Goal: Check status: Check status

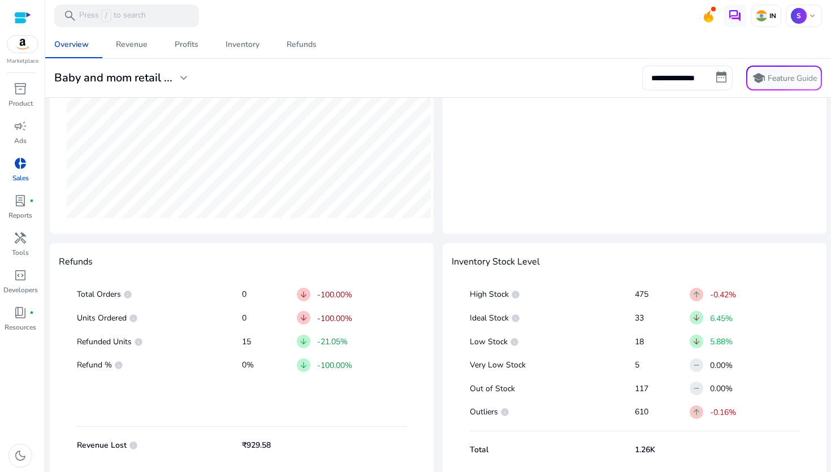
scroll to position [487, 0]
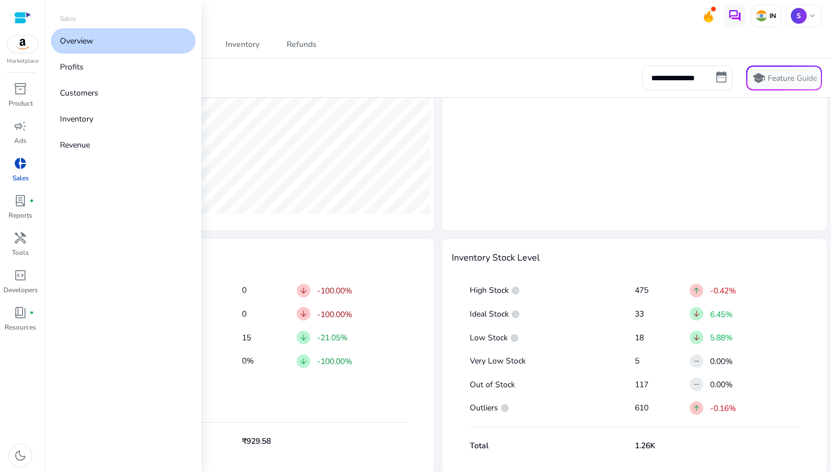
click at [31, 177] on link "donut_small Sales" at bounding box center [20, 172] width 41 height 37
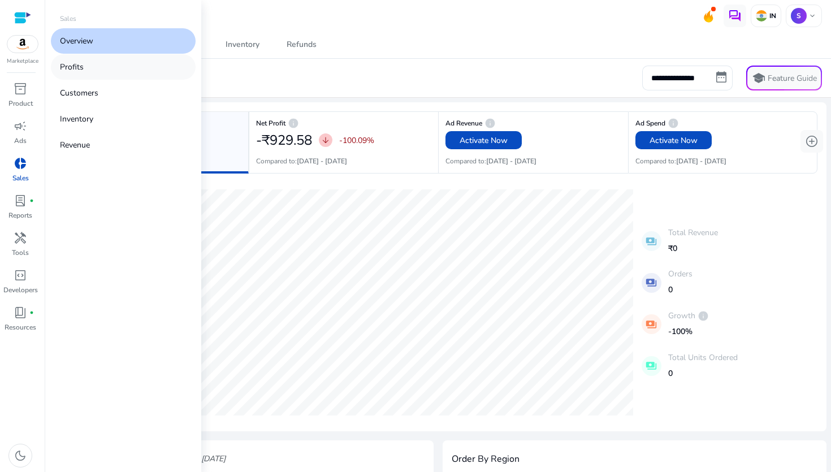
click at [103, 77] on link "Profits" at bounding box center [123, 66] width 145 height 25
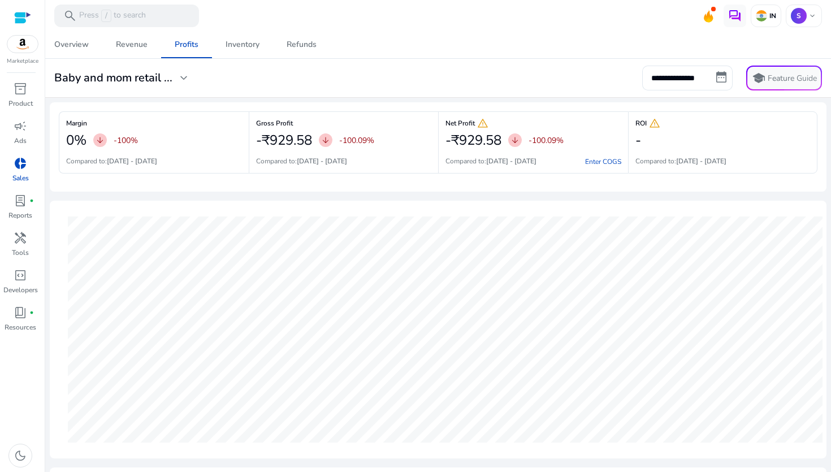
click at [24, 165] on span "donut_small" at bounding box center [21, 164] width 14 height 14
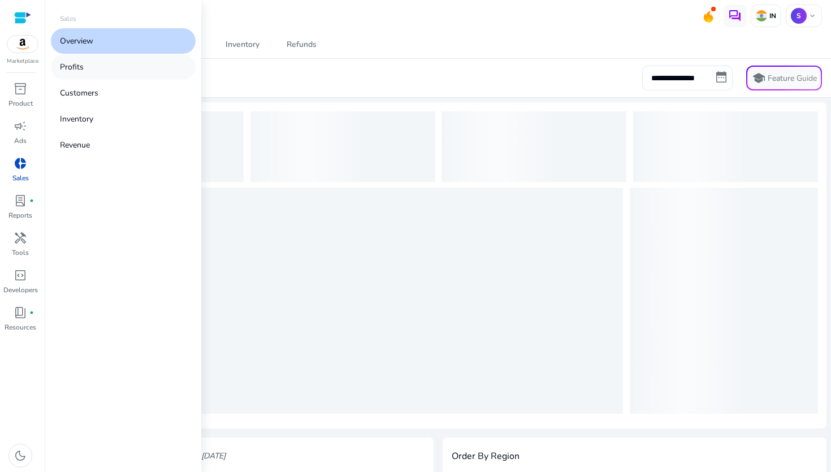
click at [86, 76] on link "Profits" at bounding box center [123, 66] width 145 height 25
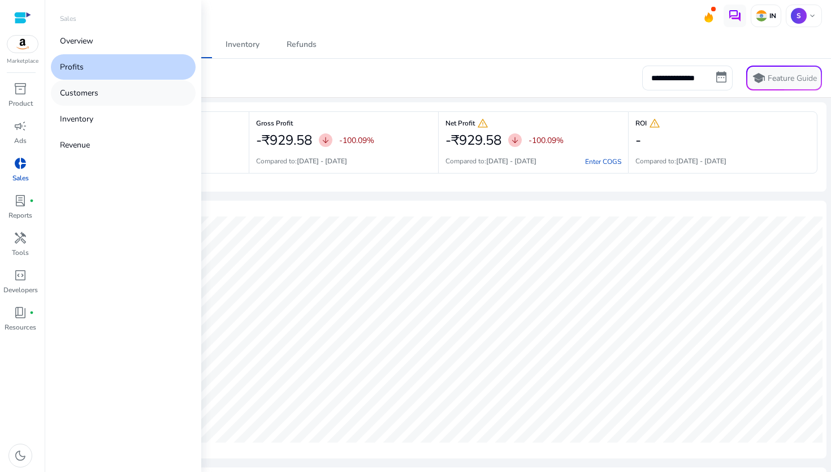
click at [87, 93] on p "Customers" at bounding box center [79, 93] width 38 height 12
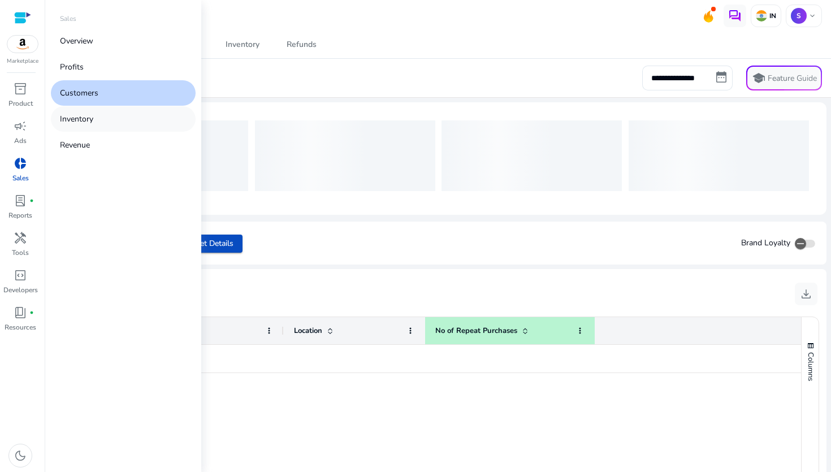
click at [94, 115] on link "Inventory" at bounding box center [123, 118] width 145 height 25
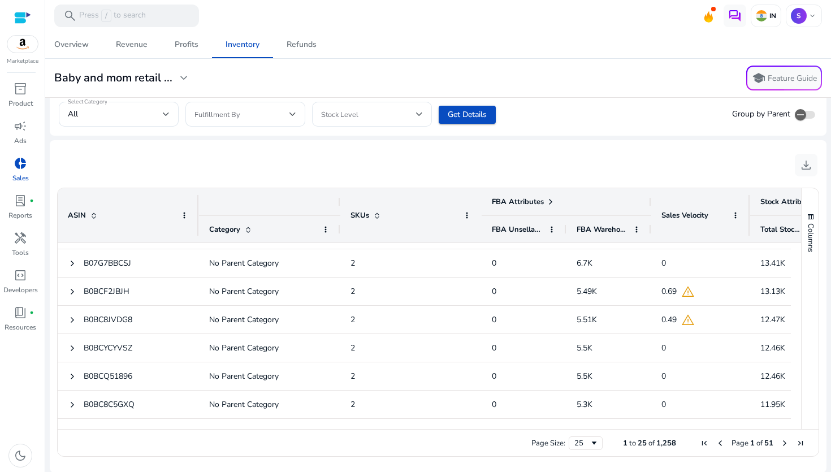
click at [780, 443] on span "Next Page" at bounding box center [784, 443] width 9 height 9
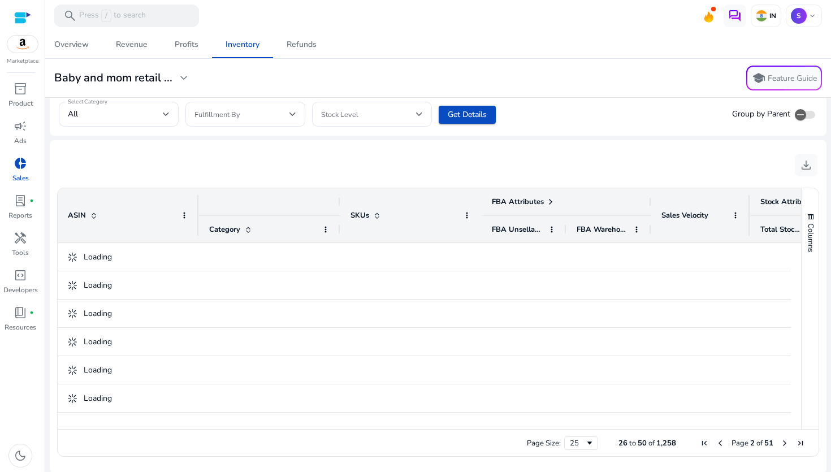
click at [780, 443] on span "Next Page" at bounding box center [784, 443] width 9 height 9
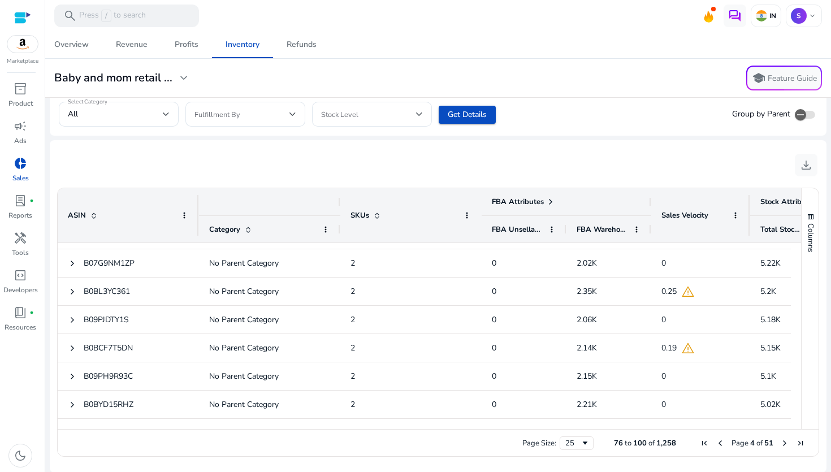
click at [780, 442] on span "Next Page" at bounding box center [784, 443] width 9 height 9
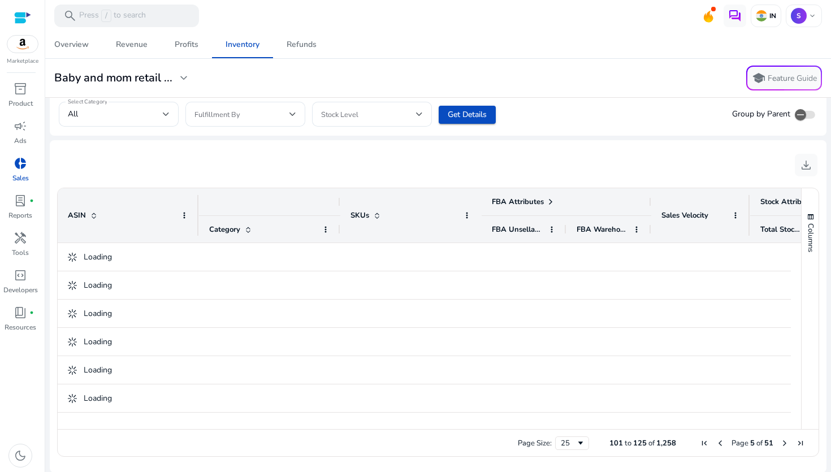
click at [780, 442] on span "Next Page" at bounding box center [784, 443] width 9 height 9
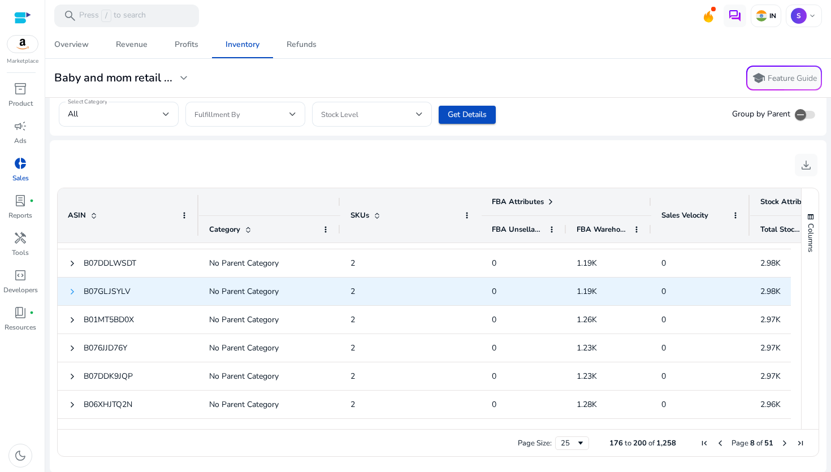
click at [72, 291] on span at bounding box center [72, 291] width 9 height 9
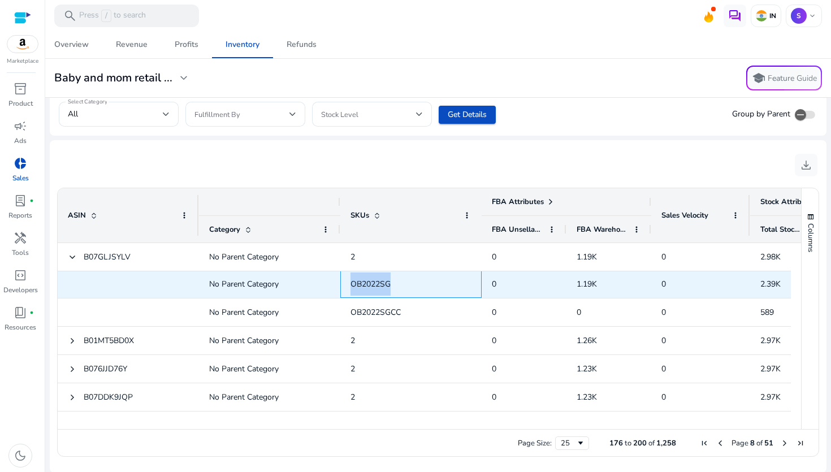
drag, startPoint x: 351, startPoint y: 283, endPoint x: 403, endPoint y: 284, distance: 52.0
click at [403, 284] on span "OB2022SG" at bounding box center [411, 284] width 121 height 23
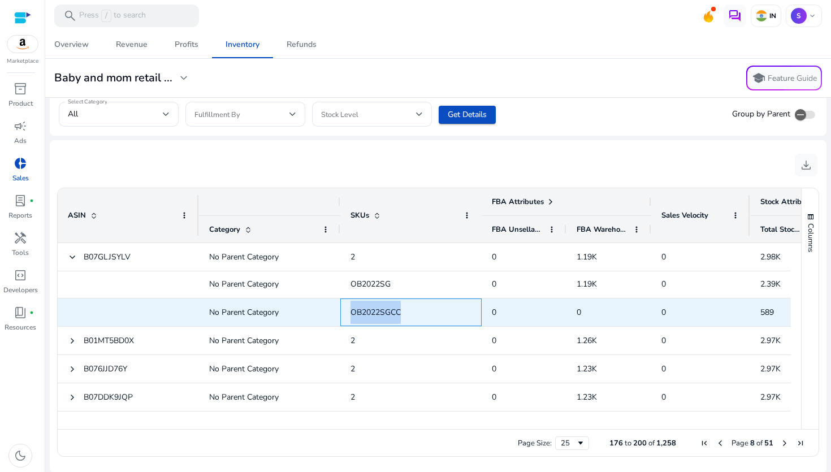
drag, startPoint x: 346, startPoint y: 309, endPoint x: 437, endPoint y: 311, distance: 91.1
click at [437, 311] on div "OB2022SGCC" at bounding box center [410, 313] width 141 height 28
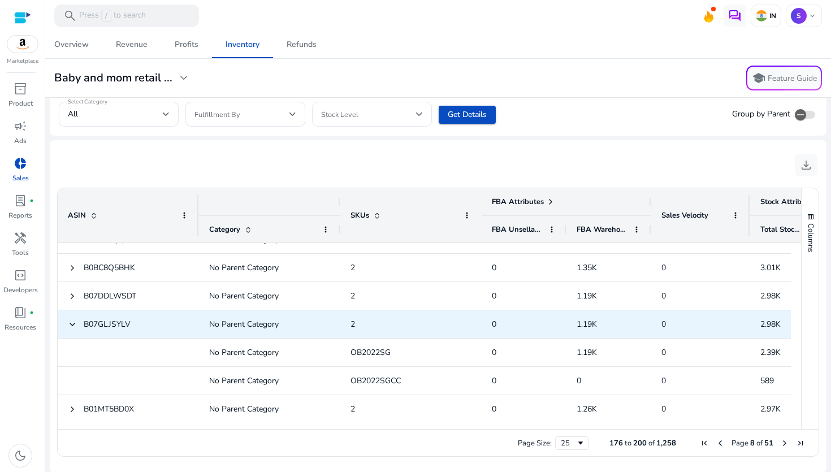
click at [65, 323] on div "B07GLJSYLV" at bounding box center [128, 324] width 141 height 28
click at [71, 325] on span at bounding box center [72, 324] width 9 height 9
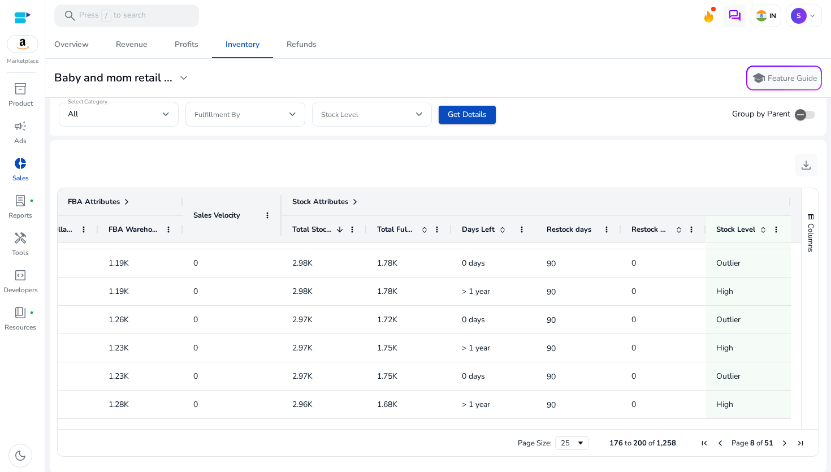
click at [784, 440] on span "Next Page" at bounding box center [784, 443] width 9 height 9
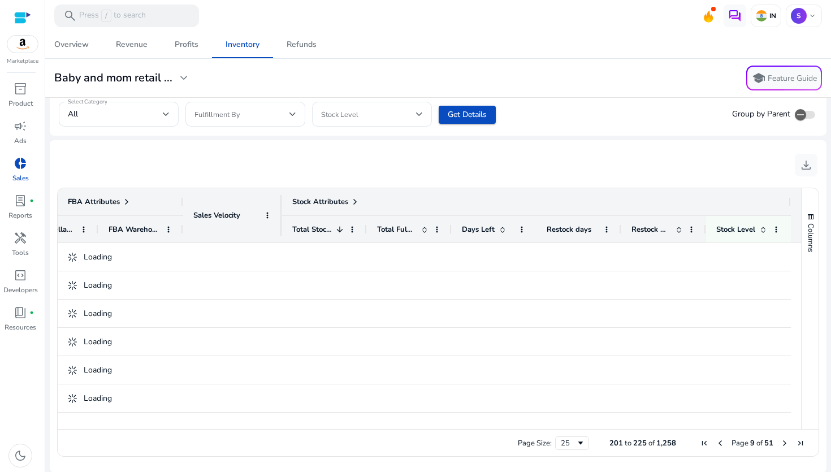
click at [784, 440] on span "Next Page" at bounding box center [784, 443] width 9 height 9
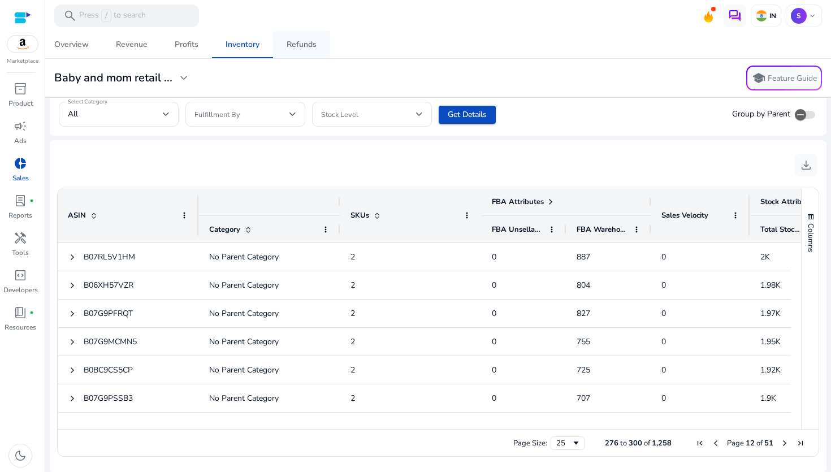
click at [301, 51] on span "Refunds" at bounding box center [302, 44] width 30 height 27
